Goal: Information Seeking & Learning: Find specific fact

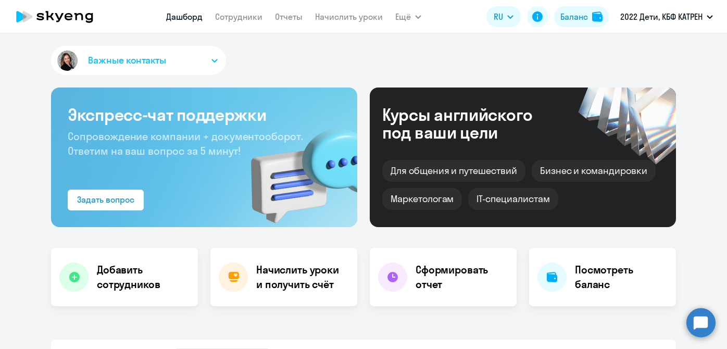
select select "30"
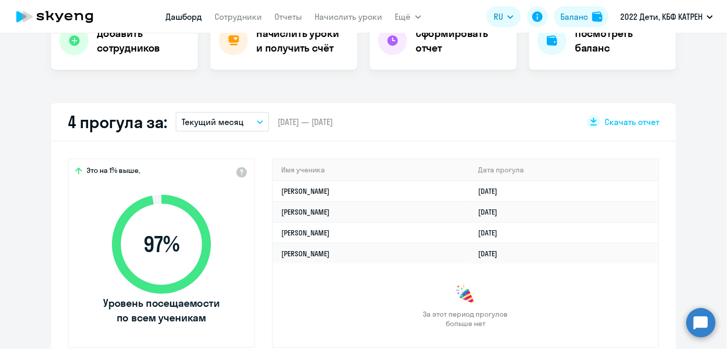
click at [426, 238] on td "[PERSON_NAME]" at bounding box center [371, 232] width 197 height 21
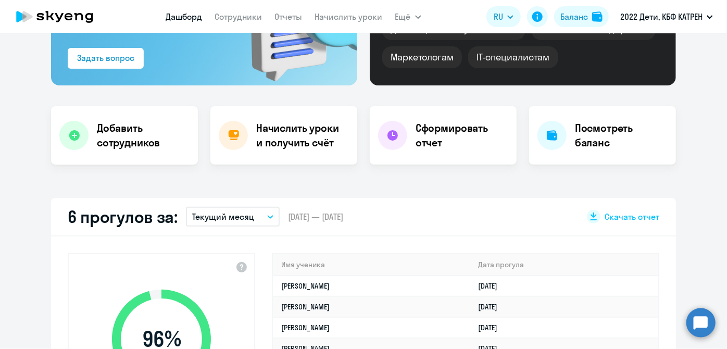
scroll to position [236, 0]
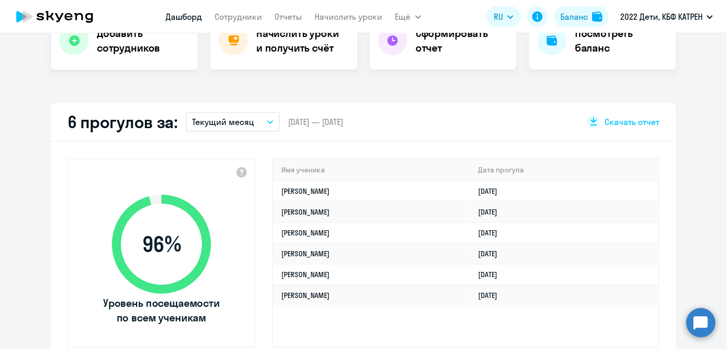
select select "30"
click at [246, 14] on link "Сотрудники" at bounding box center [238, 16] width 47 height 10
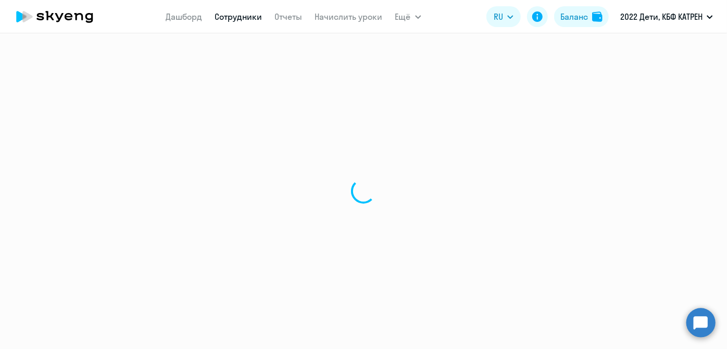
select select "30"
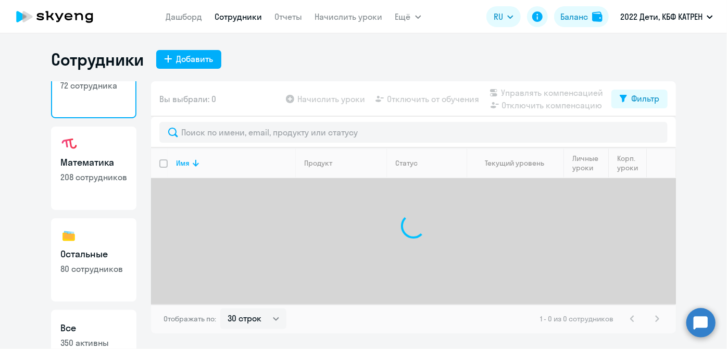
scroll to position [90, 0]
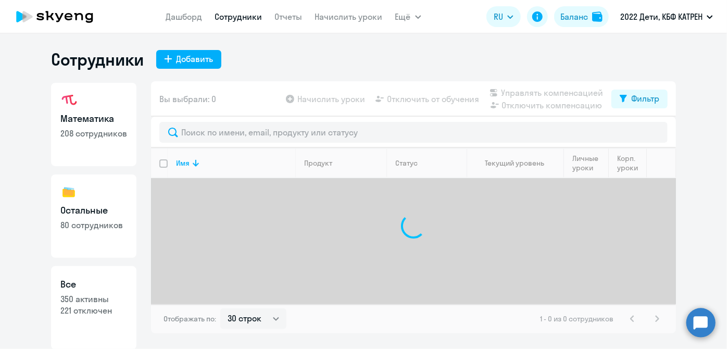
click at [74, 295] on p "350 активны" at bounding box center [93, 298] width 67 height 11
select select "30"
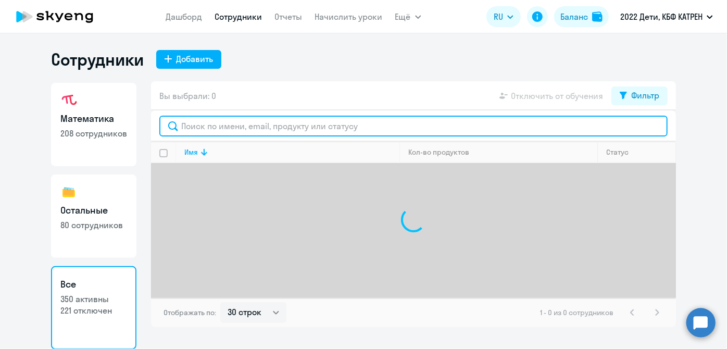
click at [277, 129] on input "text" at bounding box center [413, 126] width 508 height 21
type input "v"
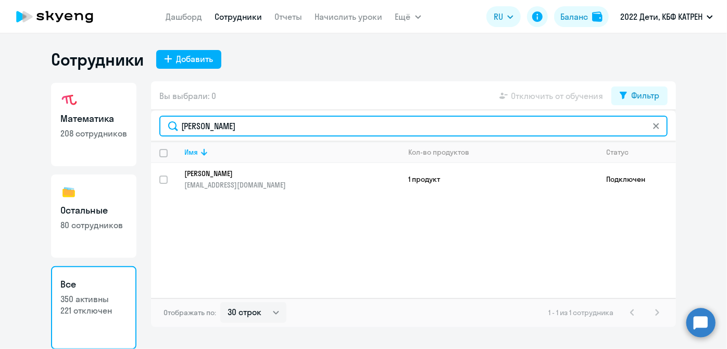
type input "[PERSON_NAME]"
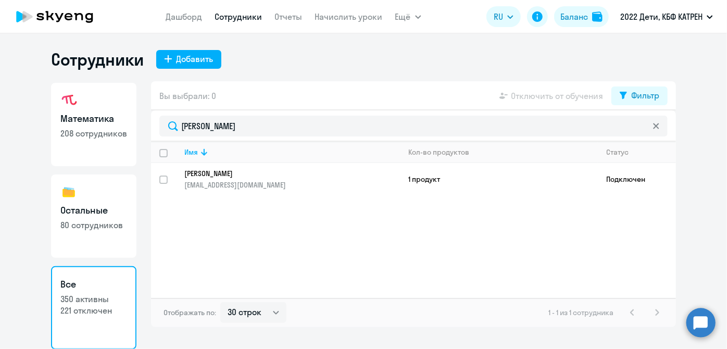
click at [212, 183] on p "[EMAIL_ADDRESS][DOMAIN_NAME]" at bounding box center [291, 184] width 215 height 9
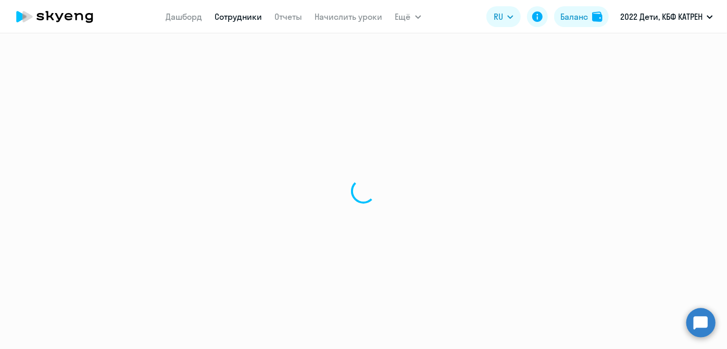
select select "others"
